Goal: Contribute content

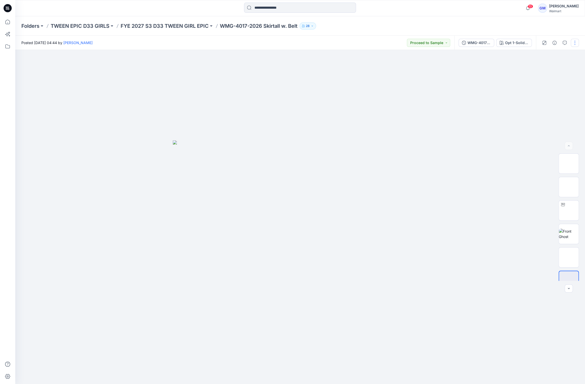
click at [574, 43] on button "button" at bounding box center [575, 43] width 8 height 8
click at [552, 66] on button "Edit" at bounding box center [553, 68] width 47 height 9
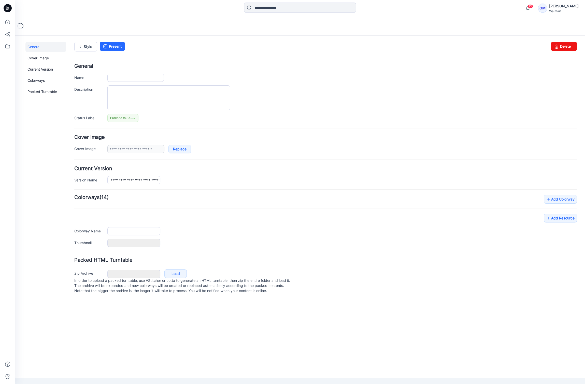
type input "**********"
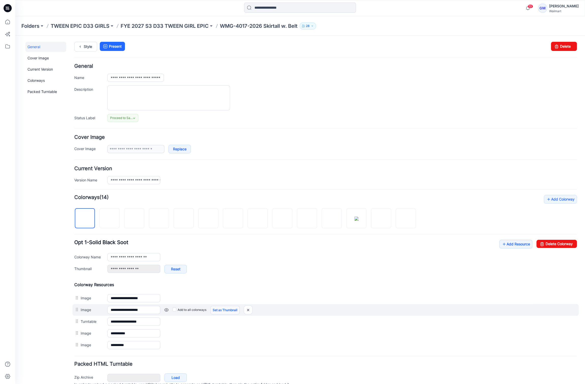
click at [214, 310] on link "Set as Thumbnail" at bounding box center [225, 309] width 29 height 9
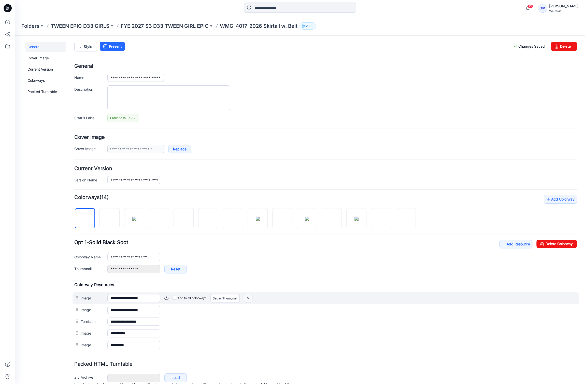
click at [249, 296] on img at bounding box center [248, 298] width 8 height 8
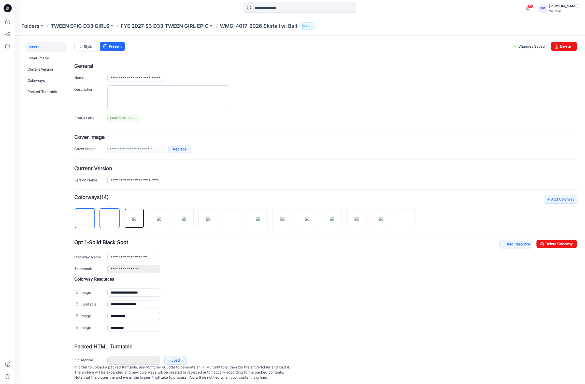
drag, startPoint x: 131, startPoint y: 219, endPoint x: 106, endPoint y: 221, distance: 25.0
click at [106, 221] on div at bounding box center [247, 215] width 346 height 26
click at [112, 218] on img at bounding box center [110, 218] width 4 height 4
click at [183, 219] on img at bounding box center [184, 218] width 4 height 4
click at [87, 220] on img at bounding box center [85, 218] width 4 height 4
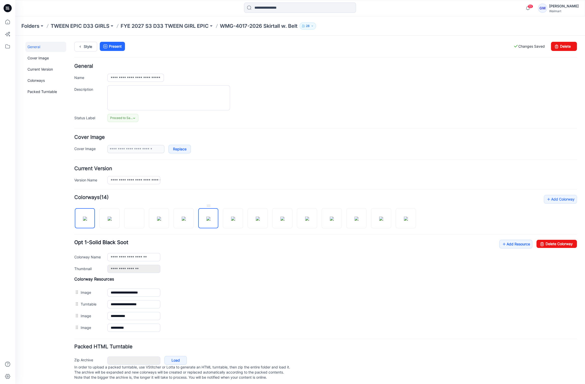
click at [211, 216] on img at bounding box center [208, 218] width 4 height 4
click at [231, 216] on img at bounding box center [233, 218] width 4 height 4
click at [260, 216] on img at bounding box center [258, 218] width 4 height 4
click at [280, 216] on img at bounding box center [282, 218] width 4 height 4
click at [334, 219] on img at bounding box center [332, 218] width 4 height 4
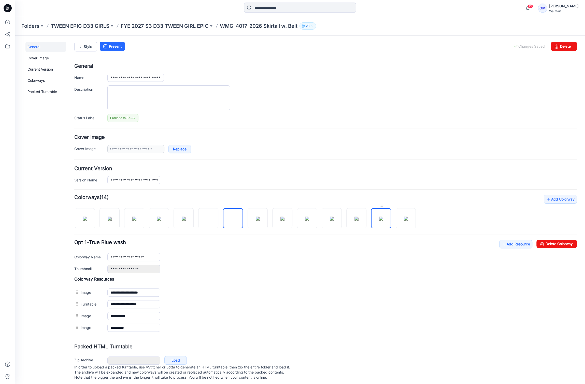
click at [382, 218] on img at bounding box center [381, 218] width 4 height 4
click at [87, 216] on img at bounding box center [85, 218] width 4 height 4
type input "**********"
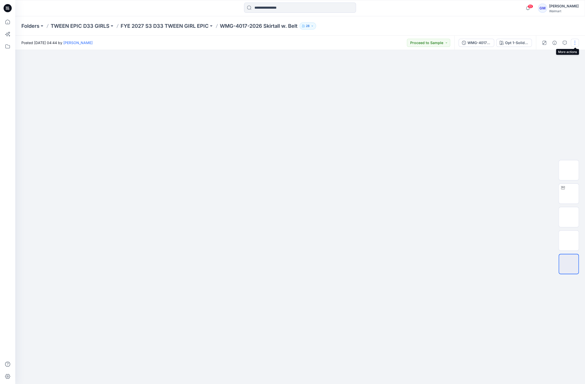
click at [574, 43] on button "button" at bounding box center [575, 43] width 8 height 8
click at [547, 66] on button "Edit" at bounding box center [553, 68] width 47 height 9
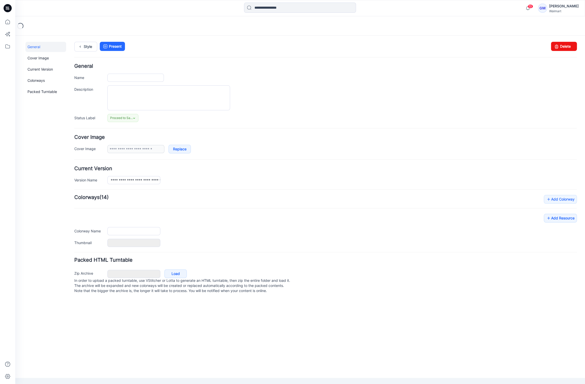
type input "**********"
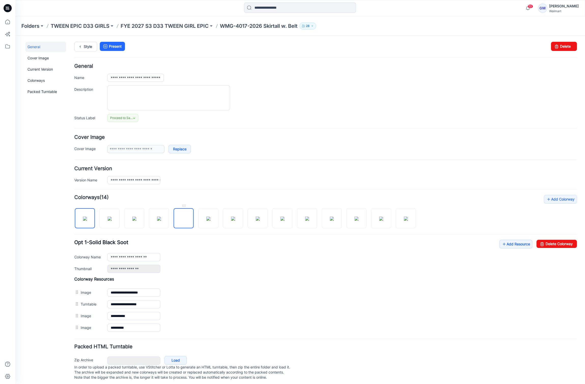
click at [184, 218] on img at bounding box center [184, 218] width 0 height 0
type input "**********"
drag, startPoint x: 183, startPoint y: 209, endPoint x: 179, endPoint y: 205, distance: 5.9
click at [179, 205] on div at bounding box center [184, 215] width 20 height 25
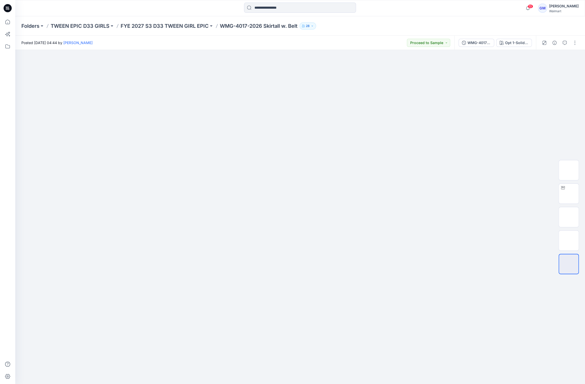
click at [570, 41] on div at bounding box center [559, 43] width 47 height 14
click at [575, 43] on button "button" at bounding box center [575, 43] width 8 height 8
click at [553, 66] on button "Edit" at bounding box center [553, 68] width 47 height 9
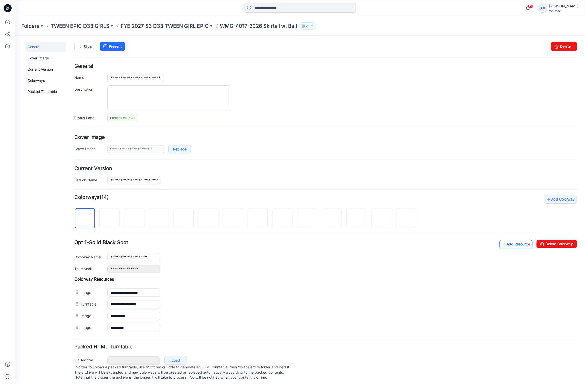
click at [514, 243] on link "Add Resource" at bounding box center [515, 244] width 33 height 9
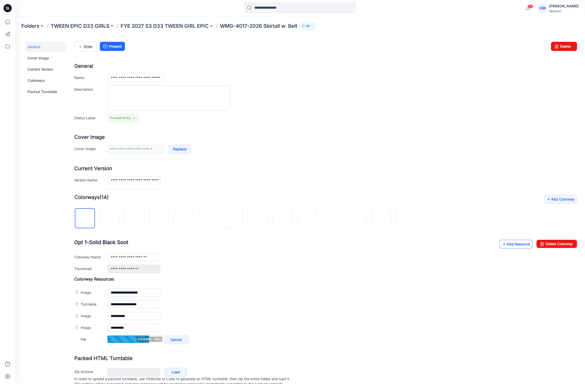
click at [509, 242] on link "Add Resource" at bounding box center [515, 244] width 33 height 9
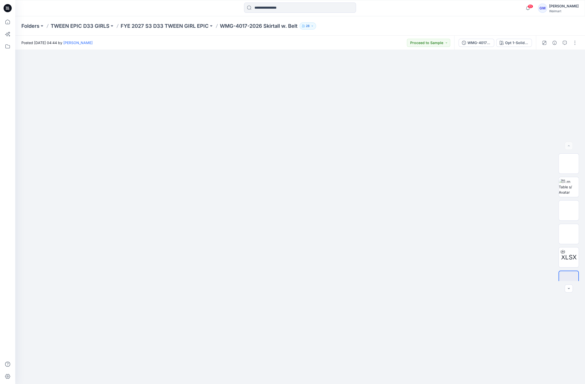
click at [180, 28] on p "FYE 2027 S3 D33 TWEEN GIRL EPIC" at bounding box center [165, 25] width 88 height 7
